Goal: Check status: Check status

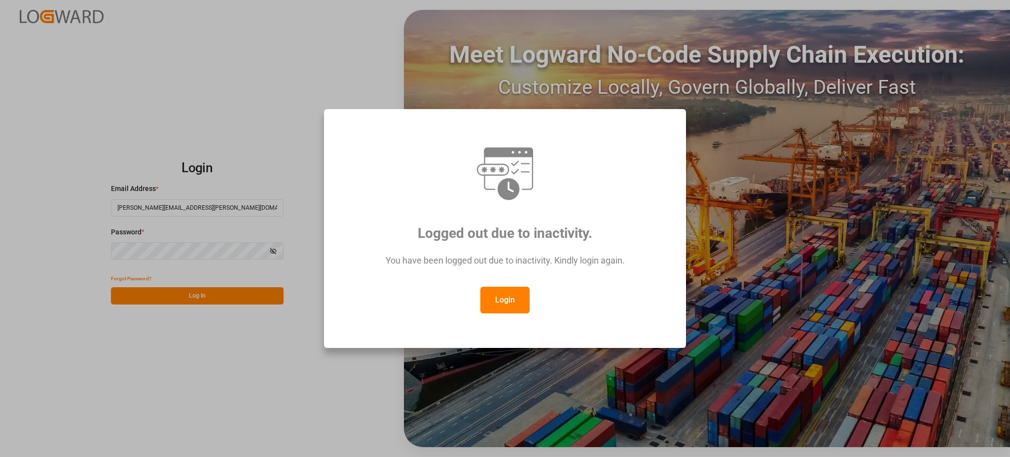
click at [513, 299] on button "Login" at bounding box center [504, 300] width 49 height 27
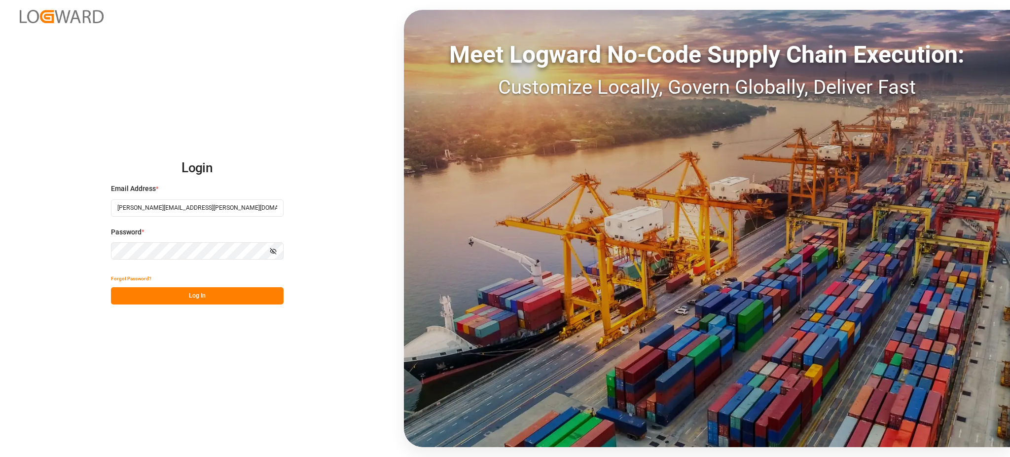
drag, startPoint x: 326, startPoint y: 409, endPoint x: 206, endPoint y: 273, distance: 181.0
click at [326, 409] on div "Login Email Address * [PERSON_NAME][EMAIL_ADDRESS][PERSON_NAME][DOMAIN_NAME] Pa…" at bounding box center [505, 228] width 1010 height 457
click at [204, 297] on button "Log In" at bounding box center [197, 295] width 173 height 17
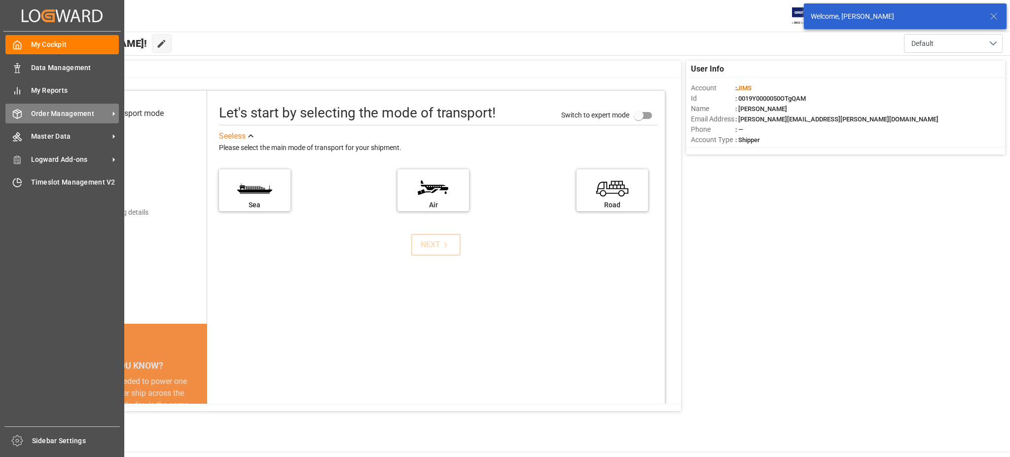
click at [20, 107] on div "Order Management Order Management" at bounding box center [61, 113] width 113 height 19
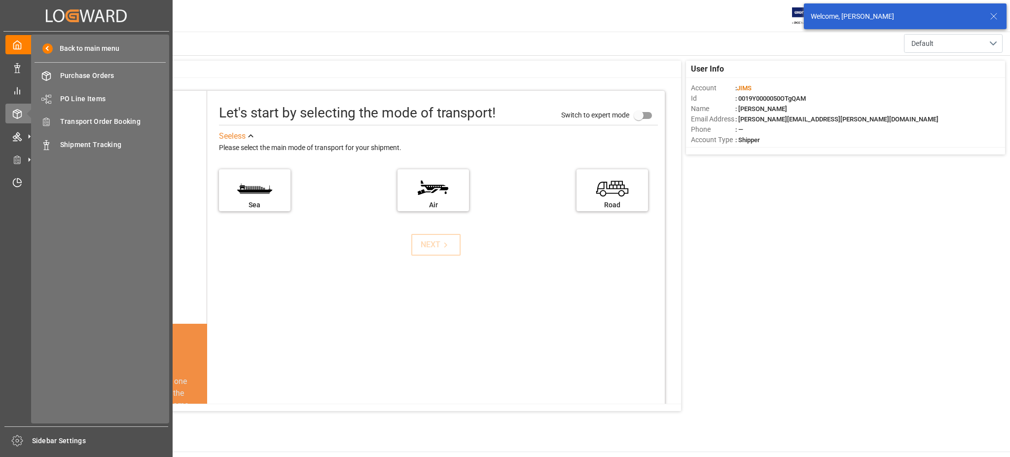
click at [73, 133] on div "Back to main menu Purchase Orders Purchase Orders PO Line Items PO Line Items T…" at bounding box center [100, 229] width 138 height 389
click at [74, 142] on span "Shipment Tracking" at bounding box center [113, 145] width 106 height 10
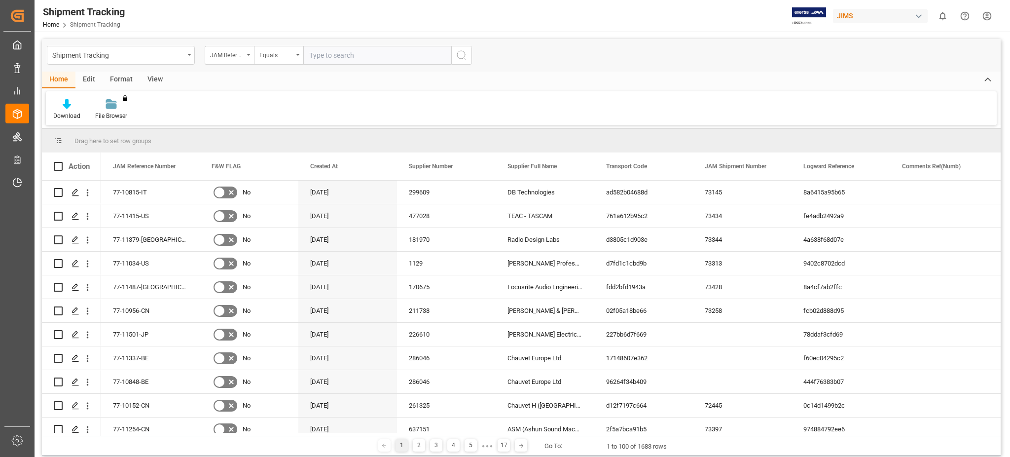
click at [336, 60] on input "text" at bounding box center [377, 55] width 148 height 19
type input "77-11396-[GEOGRAPHIC_DATA]"
click at [460, 54] on icon "search button" at bounding box center [462, 55] width 12 height 12
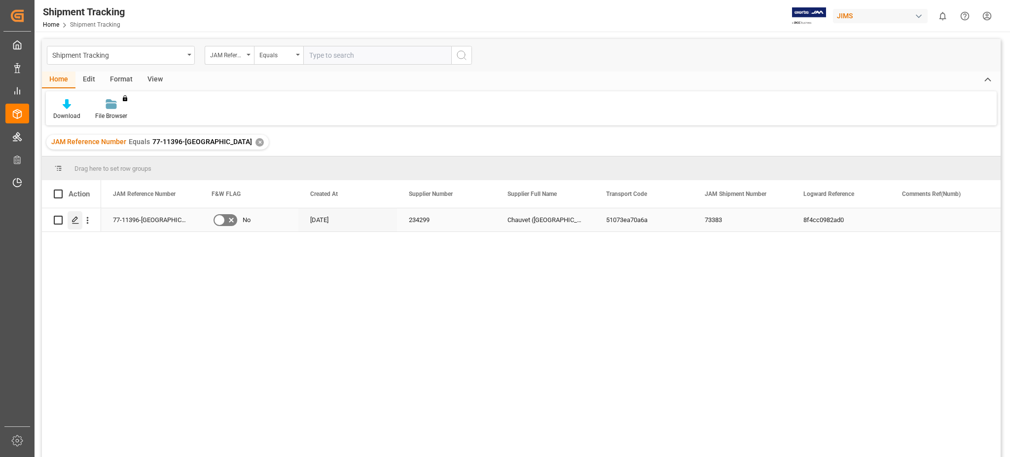
click at [74, 221] on icon "Press SPACE to select this row." at bounding box center [76, 220] width 8 height 8
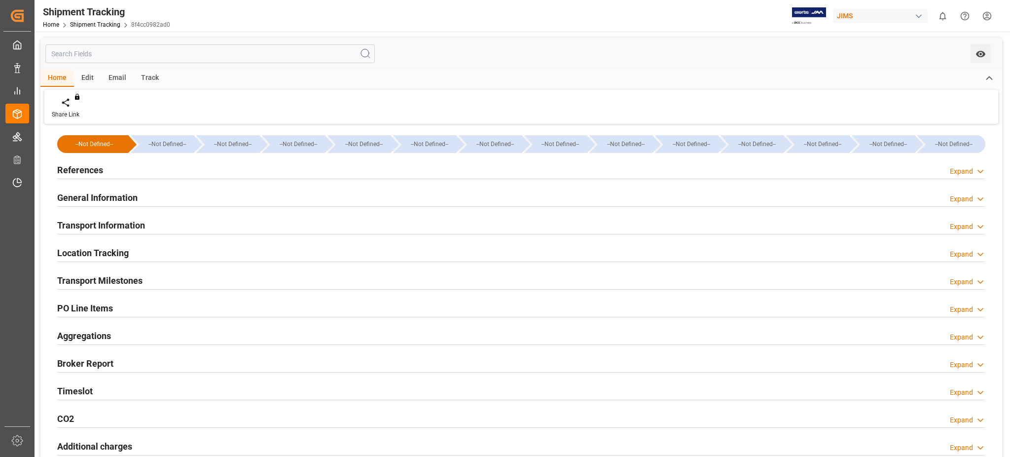
type input "[DATE] 07:30"
type input "[DATE] 18:23"
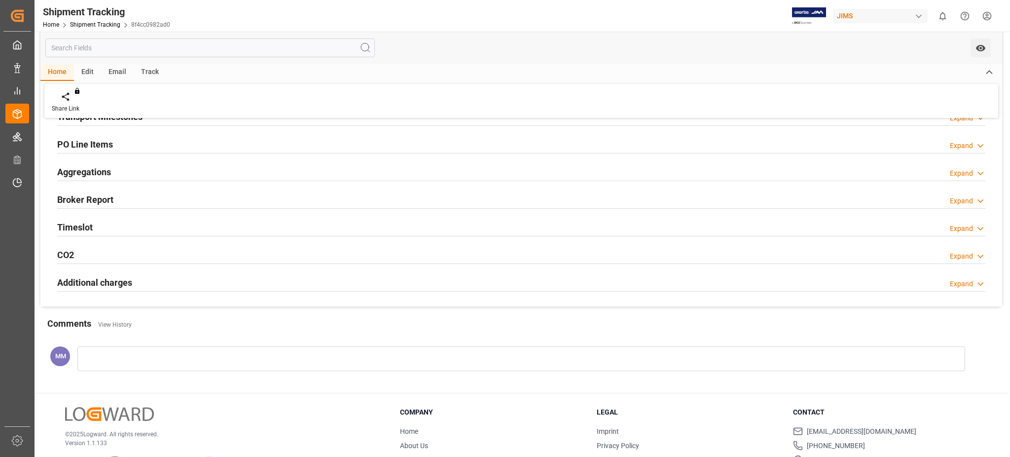
scroll to position [211, 0]
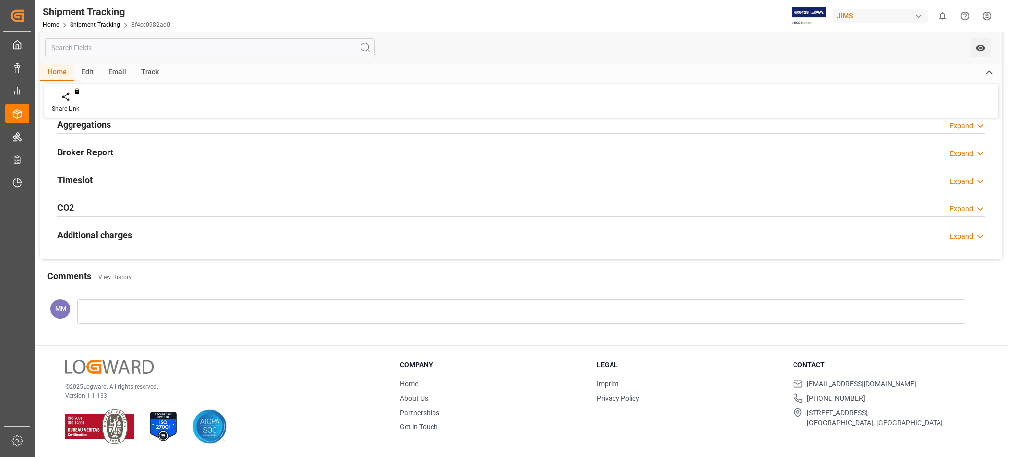
click at [73, 184] on h2 "Timeslot" at bounding box center [75, 179] width 36 height 13
